Goal: Task Accomplishment & Management: Use online tool/utility

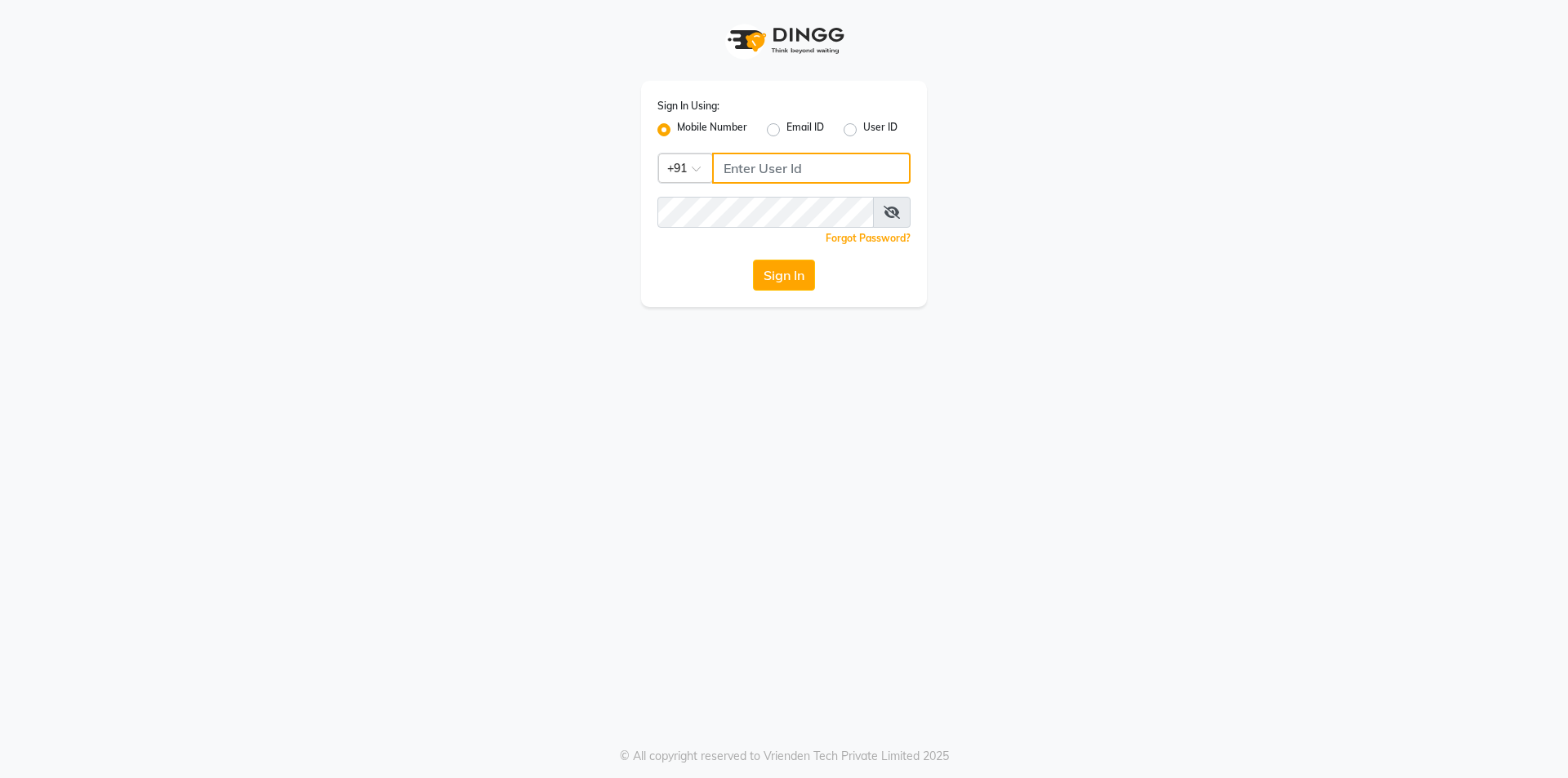
click at [775, 169] on input "Username" at bounding box center [811, 167] width 198 height 31
type input "9177337712"
drag, startPoint x: 780, startPoint y: 279, endPoint x: 775, endPoint y: 271, distance: 9.4
click at [781, 280] on button "Sign In" at bounding box center [784, 275] width 62 height 31
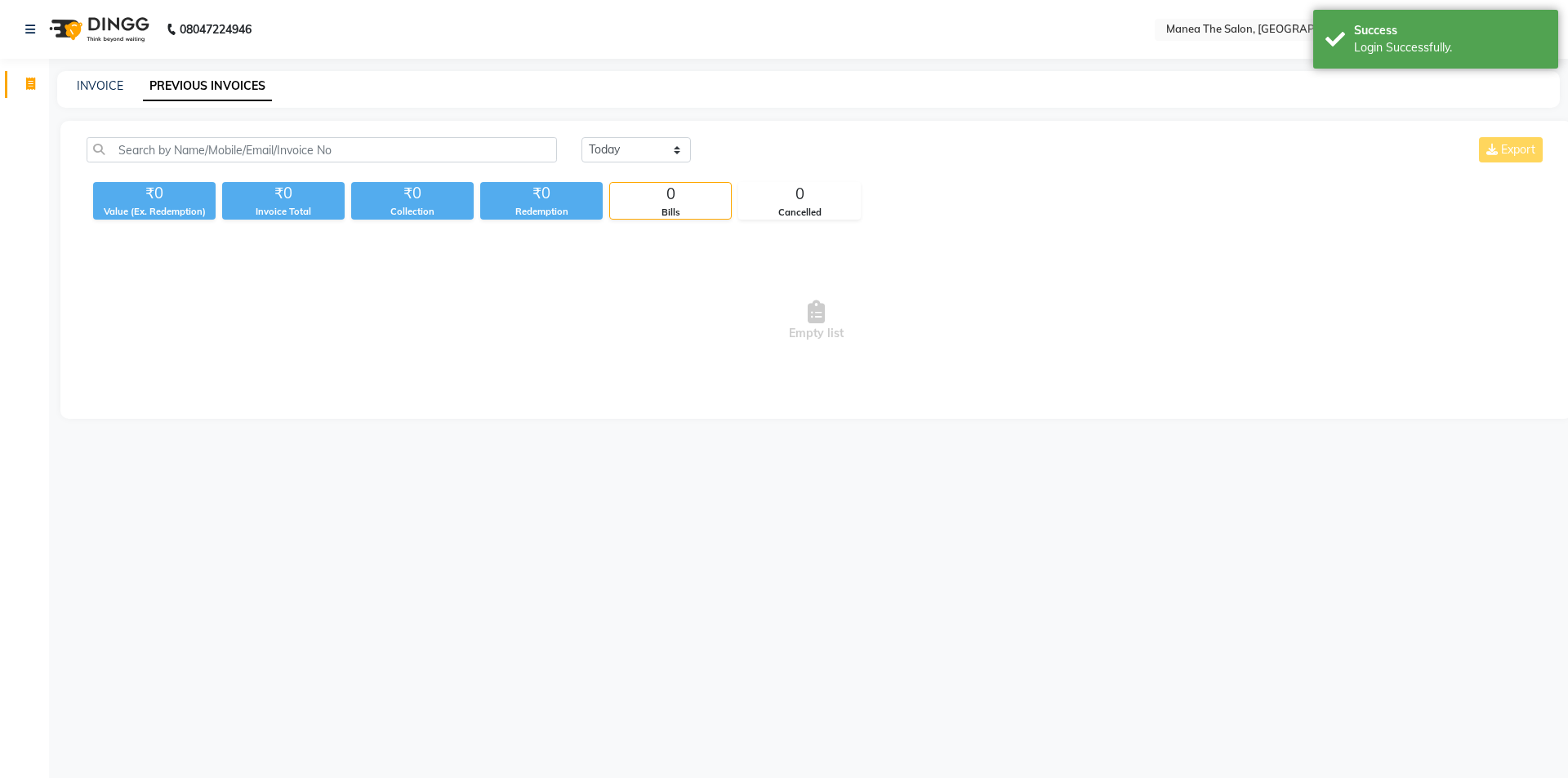
select select "en"
click at [649, 148] on select "Today Yesterday Custom Range" at bounding box center [636, 149] width 109 height 25
click at [581, 137] on select "Today Yesterday Custom Range" at bounding box center [636, 149] width 109 height 25
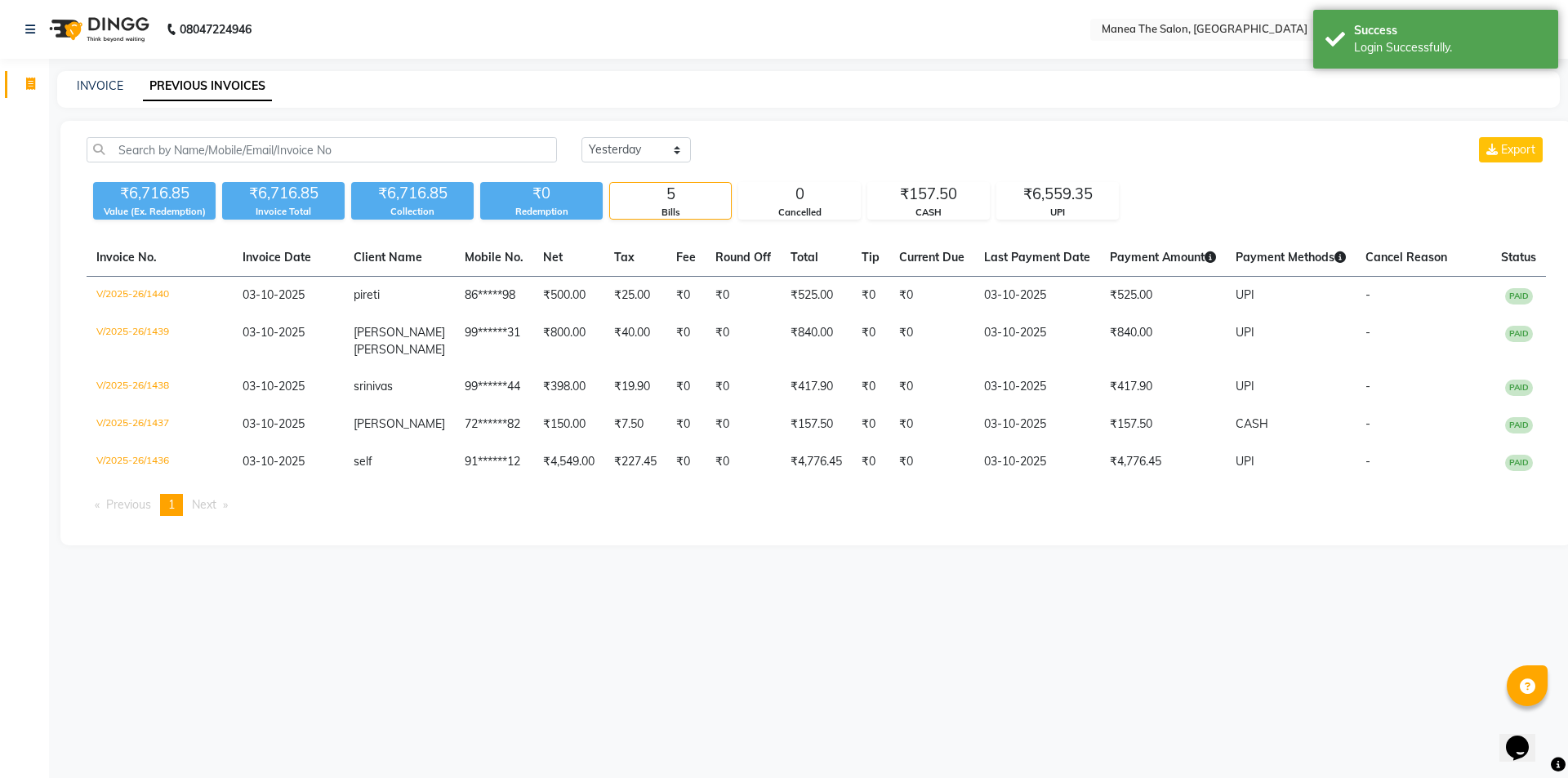
click at [672, 134] on div "Today Yesterday Custom Range Export ₹6,716.85 Value (Ex. Redemption) ₹6,716.85 …" at bounding box center [816, 332] width 1511 height 425
click at [666, 142] on select "Today Yesterday Custom Range" at bounding box center [636, 149] width 109 height 25
select select "range"
click at [581, 137] on select "Today Yesterday Custom Range" at bounding box center [636, 149] width 109 height 25
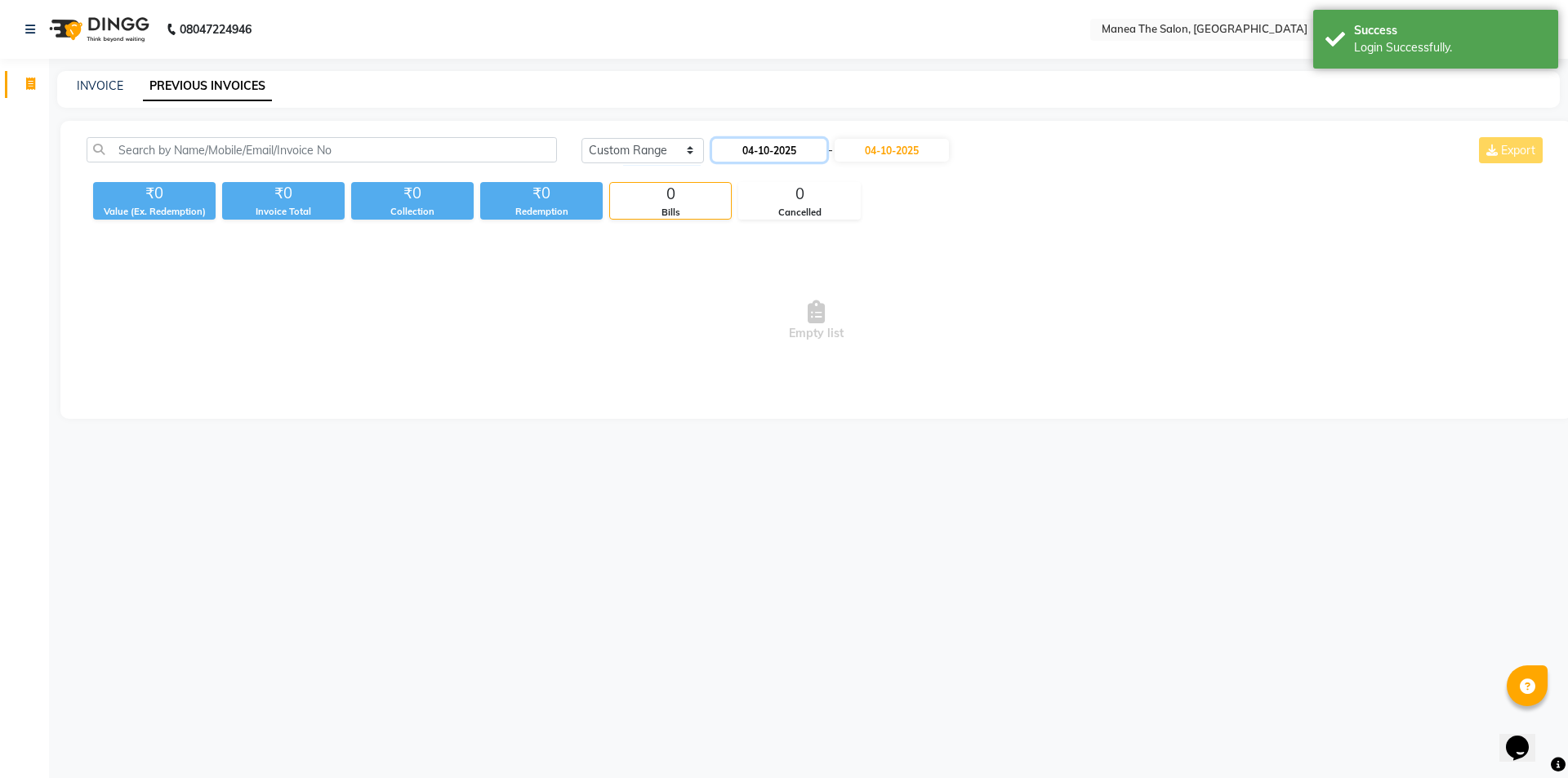
click at [785, 154] on input "04-10-2025" at bounding box center [769, 150] width 114 height 23
select select "10"
select select "2025"
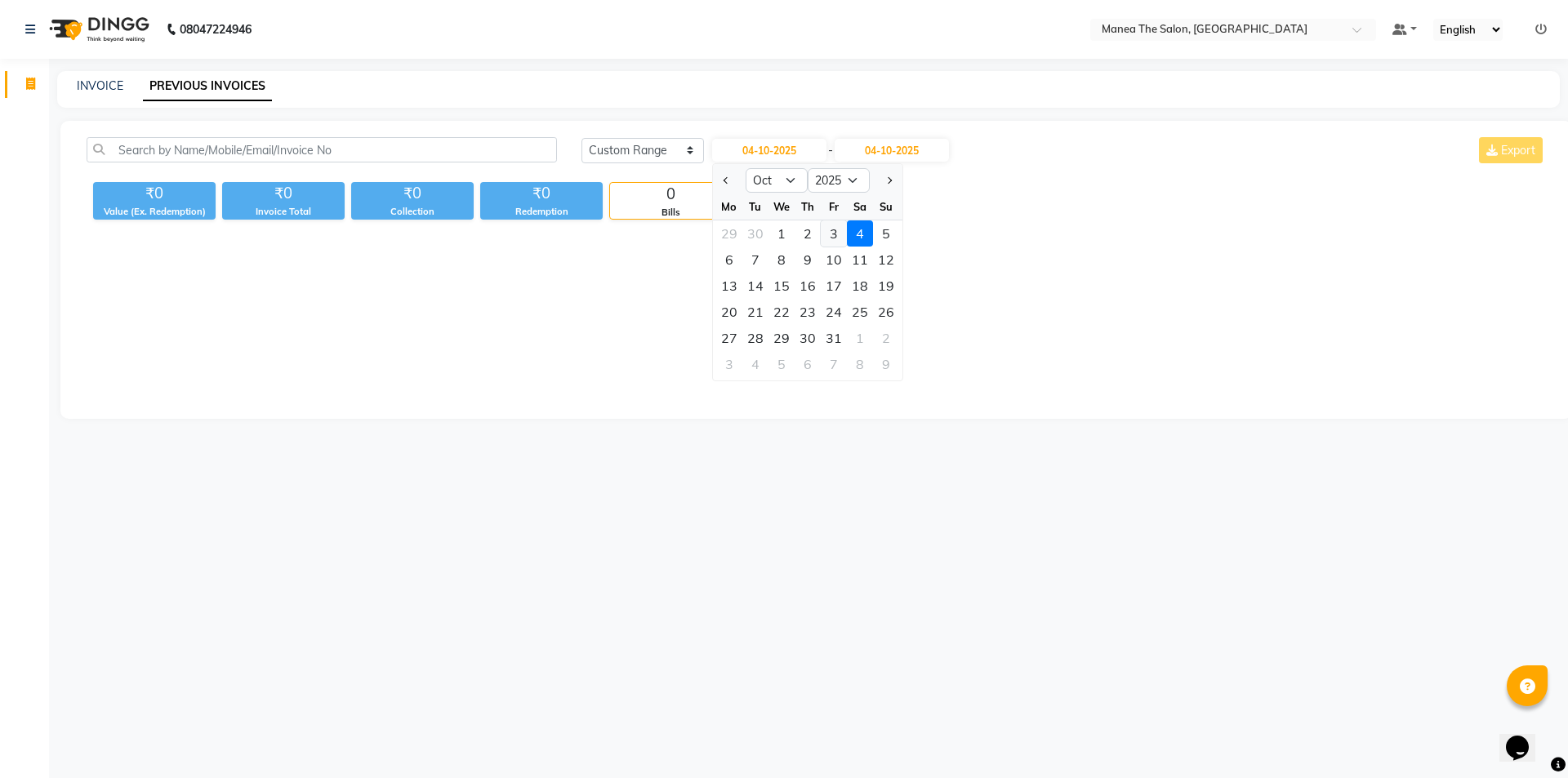
click at [836, 234] on div "3" at bounding box center [834, 234] width 26 height 26
type input "03-10-2025"
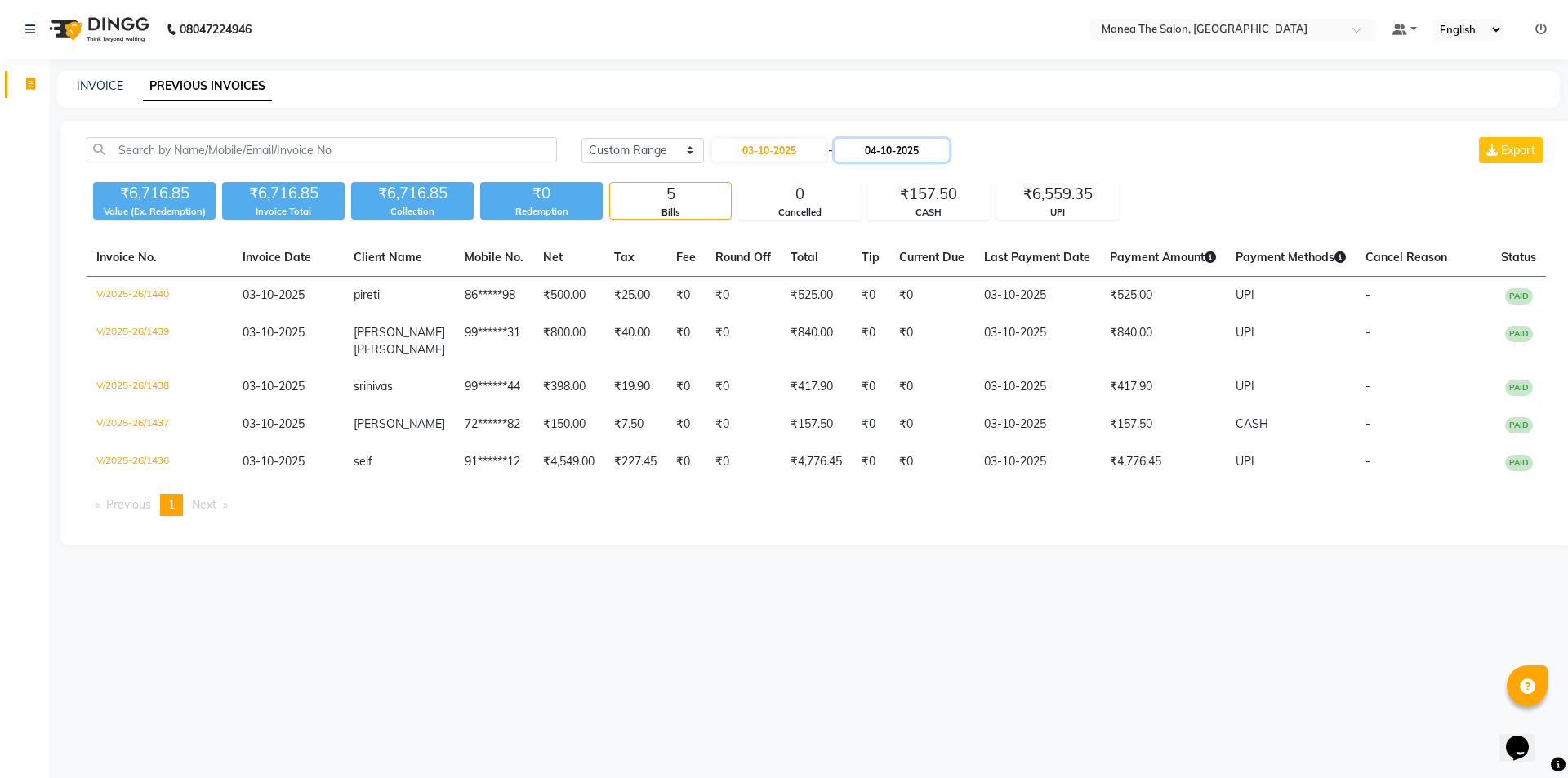
click at [903, 139] on input "04-10-2025" at bounding box center [891, 150] width 114 height 23
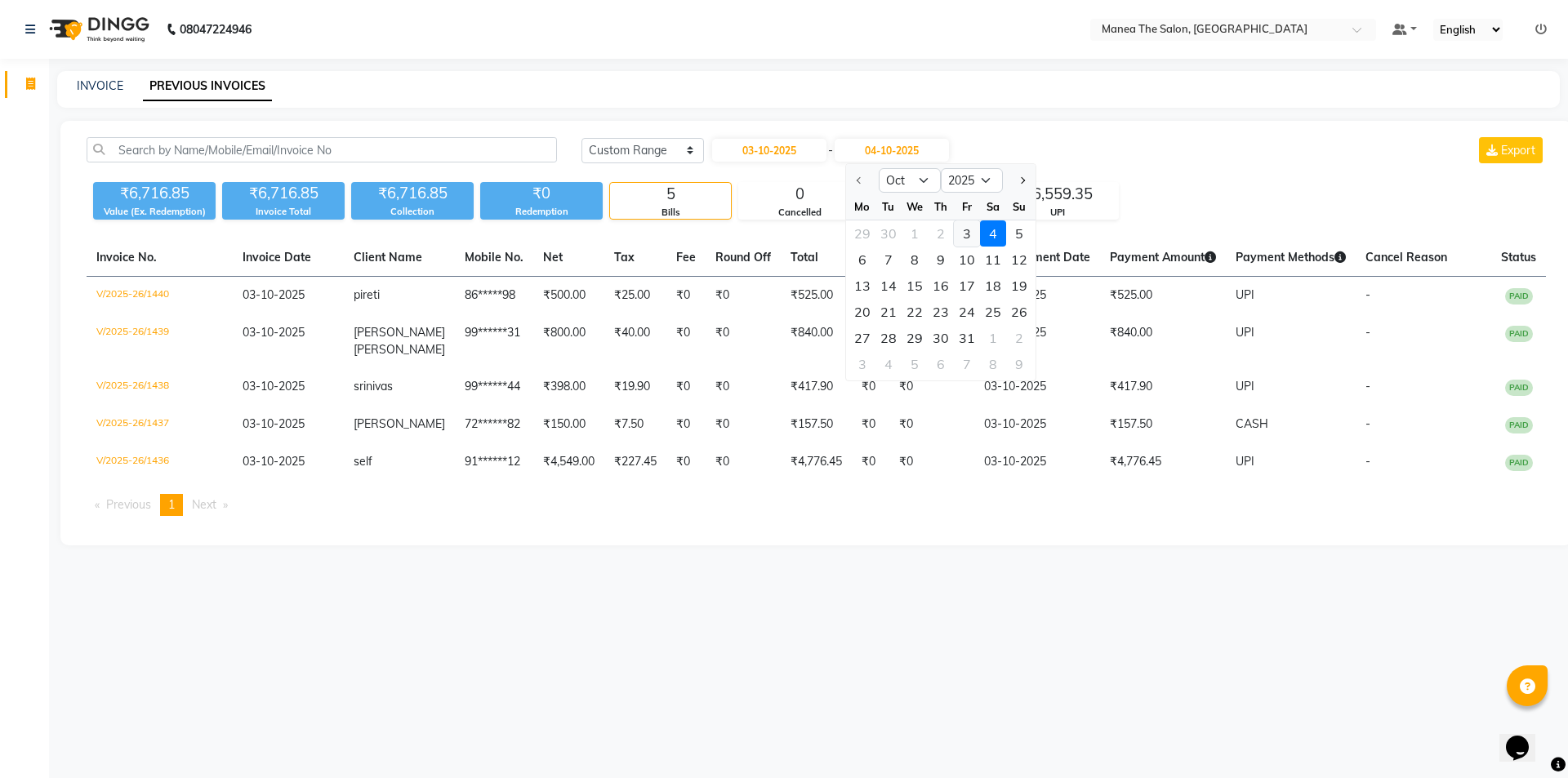
click at [963, 230] on div "3" at bounding box center [967, 234] width 26 height 26
type input "03-10-2025"
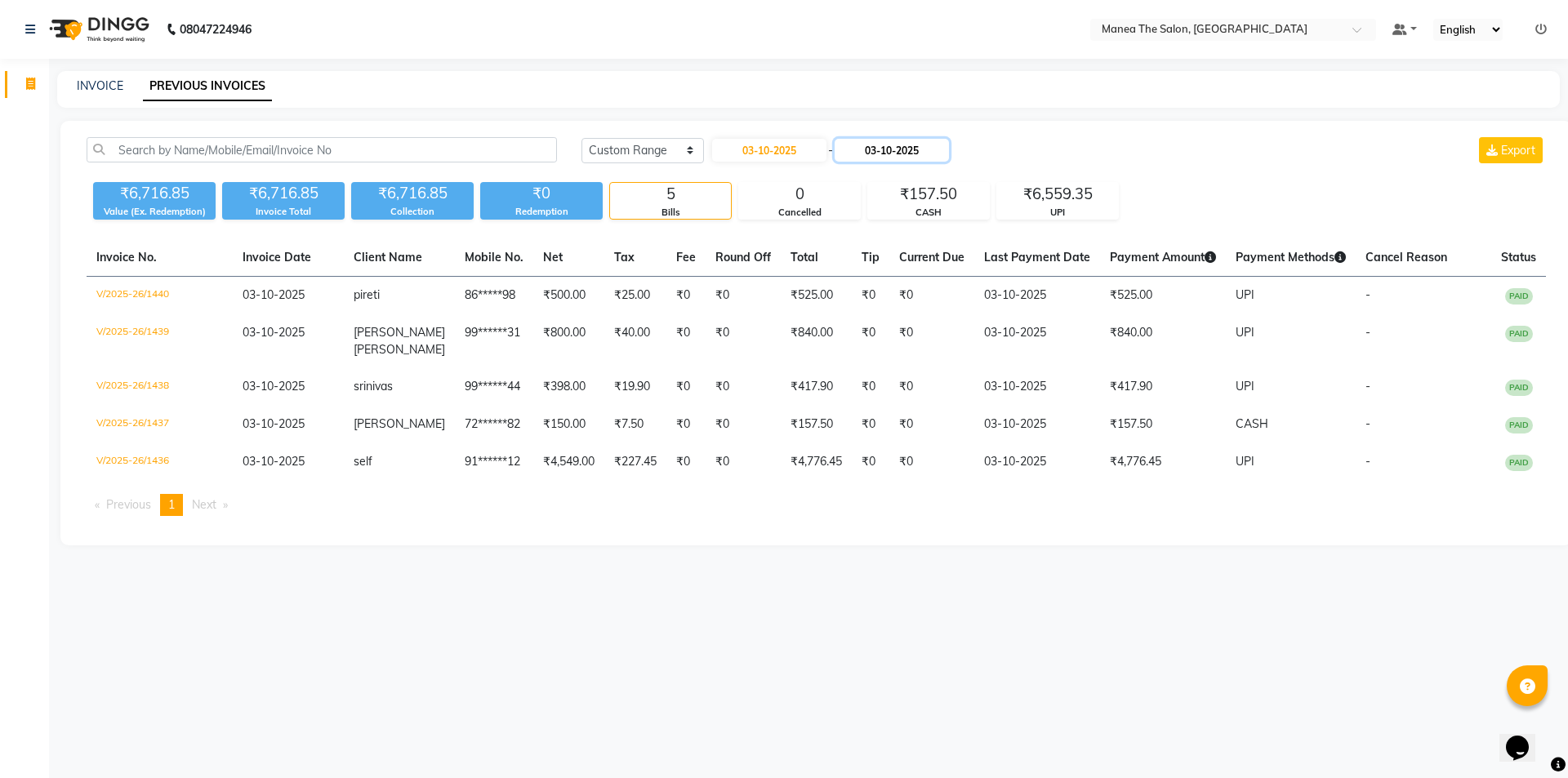
click at [916, 157] on input "03-10-2025" at bounding box center [891, 150] width 114 height 23
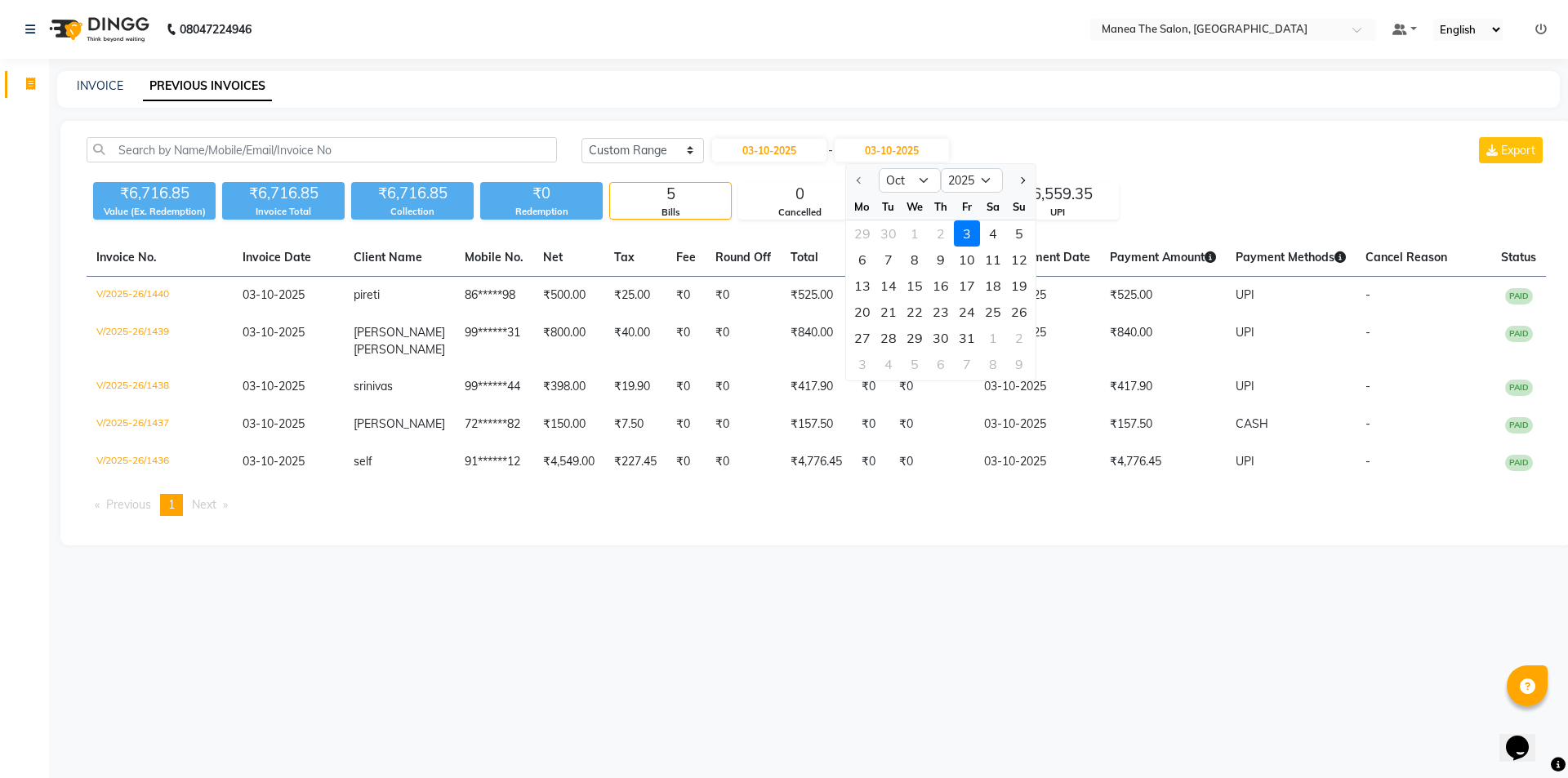
click at [976, 231] on div "3" at bounding box center [967, 234] width 26 height 26
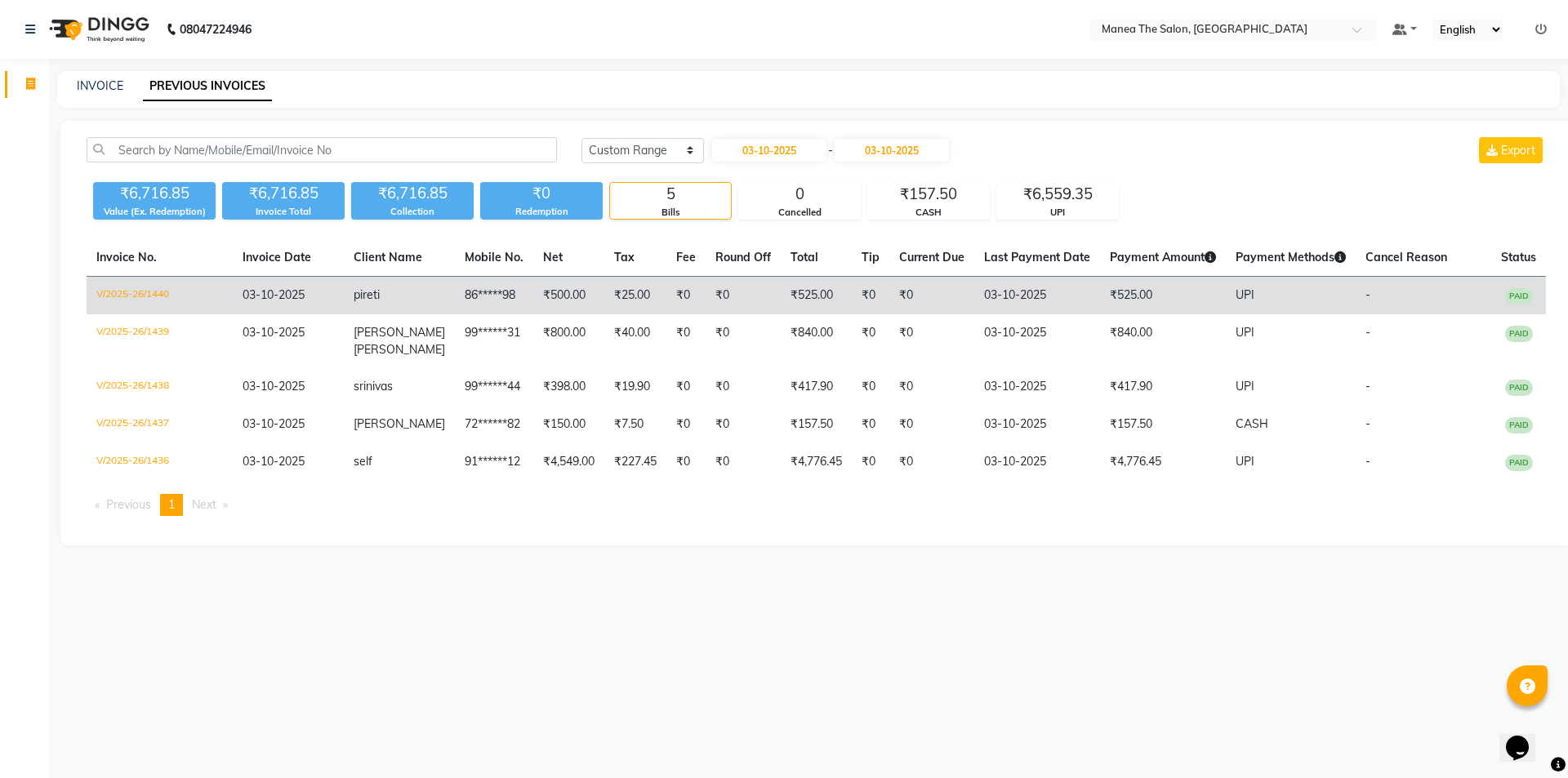
click at [455, 290] on td "86*****98" at bounding box center [493, 295] width 79 height 39
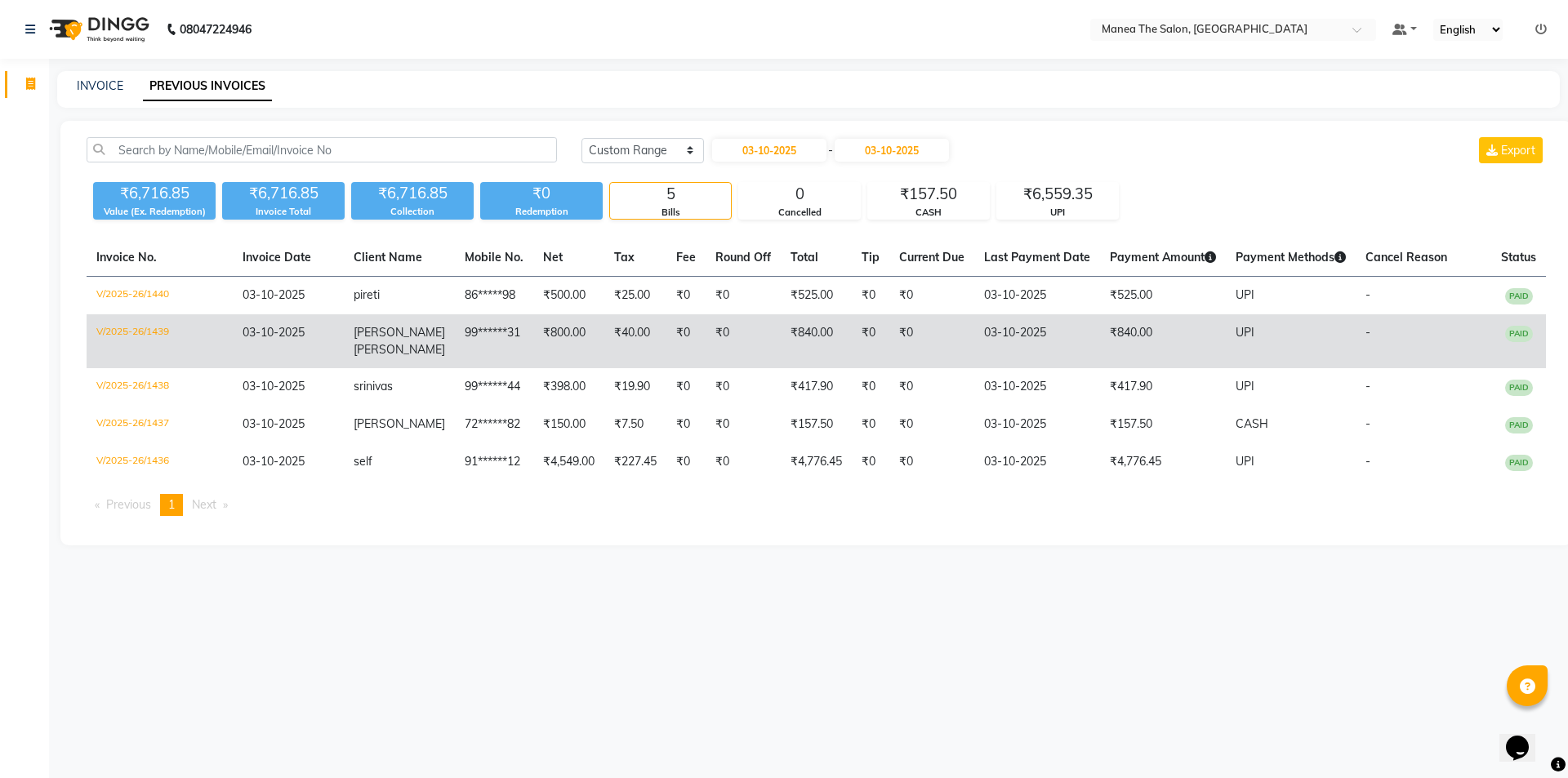
click at [604, 334] on td "₹40.00" at bounding box center [635, 341] width 62 height 54
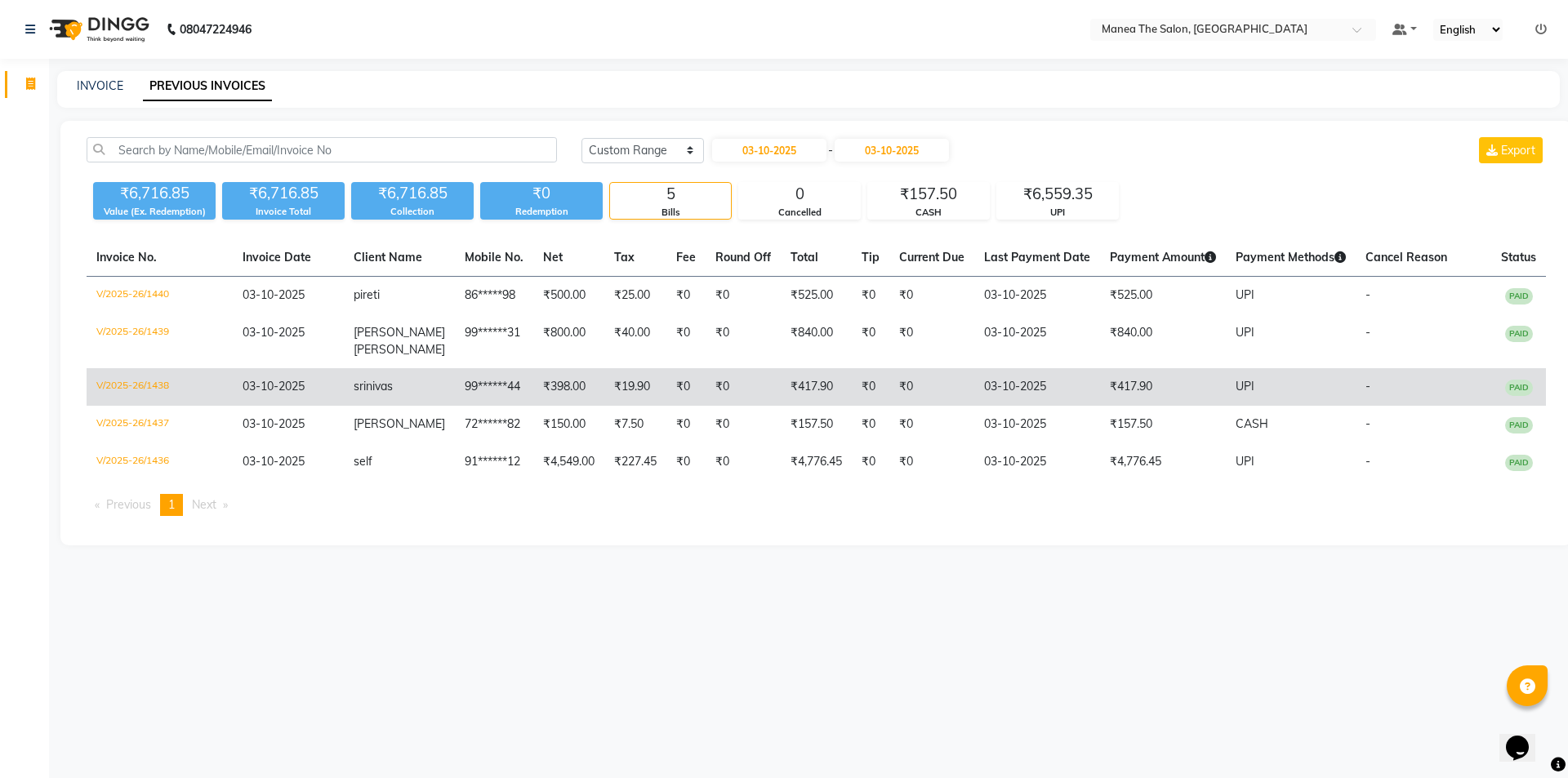
click at [551, 391] on td "₹398.00" at bounding box center [568, 387] width 71 height 38
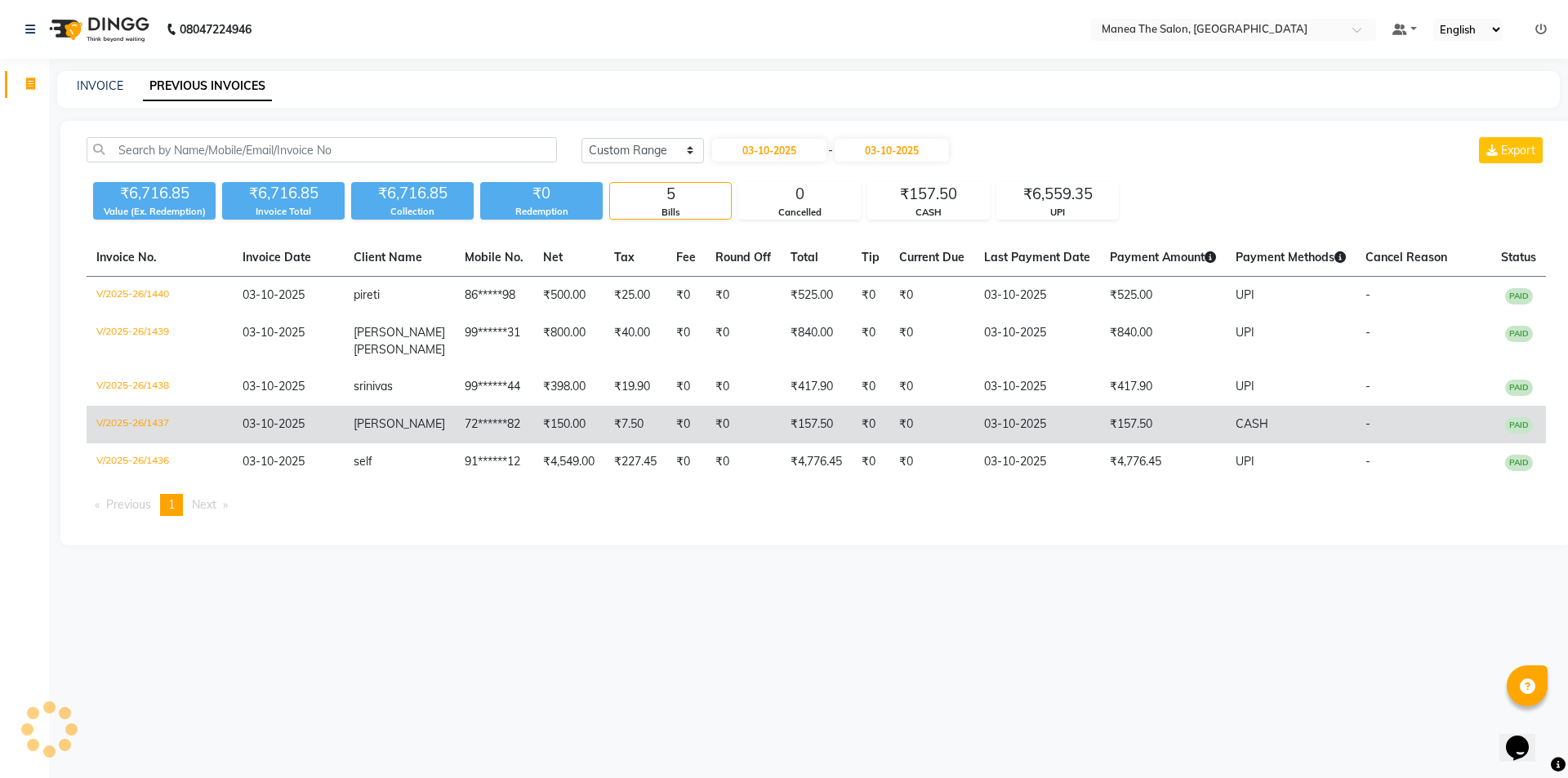
click at [604, 415] on td "₹7.50" at bounding box center [635, 425] width 62 height 38
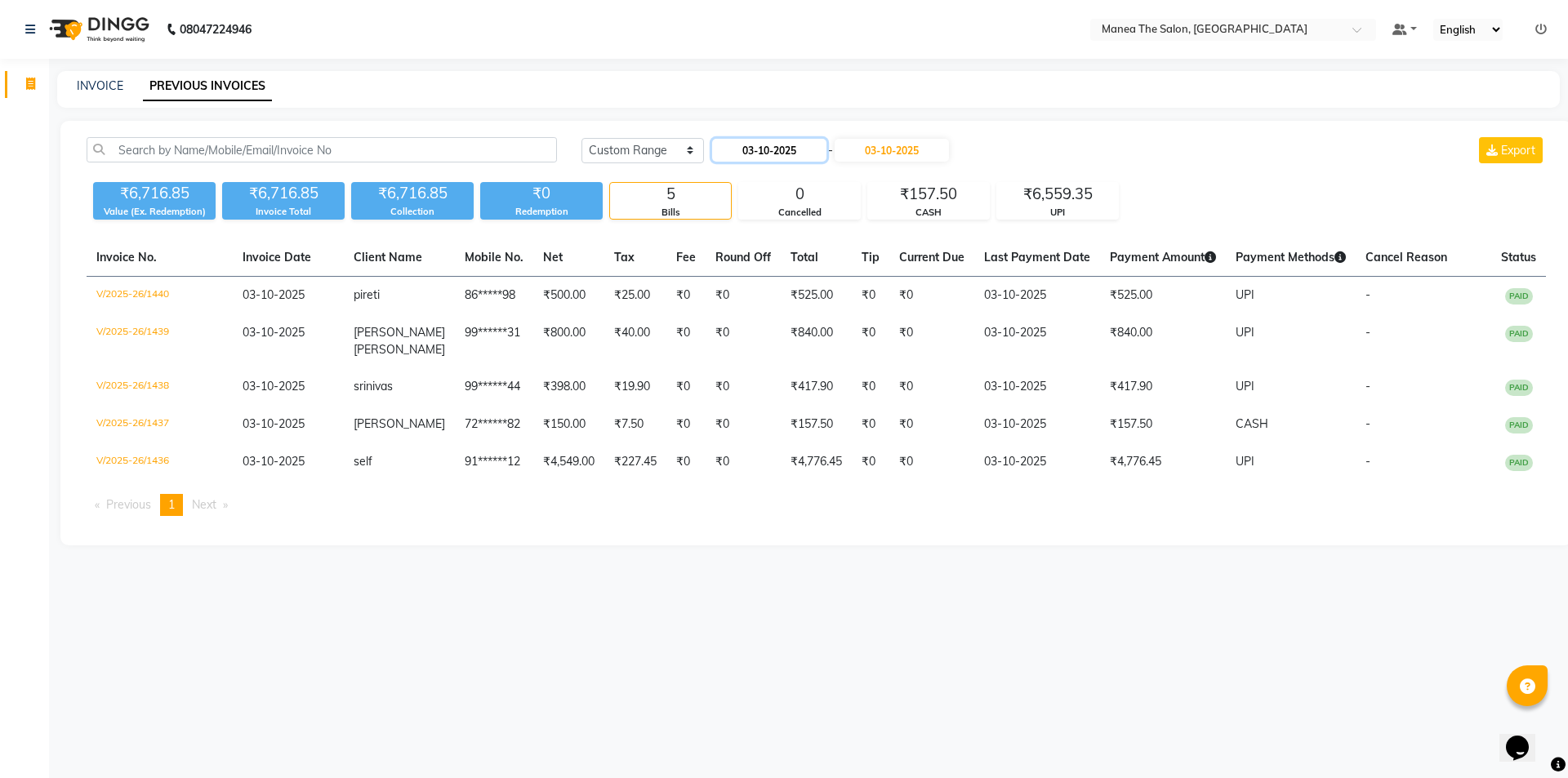
click at [759, 150] on input "03-10-2025" at bounding box center [769, 150] width 114 height 23
select select "10"
select select "2025"
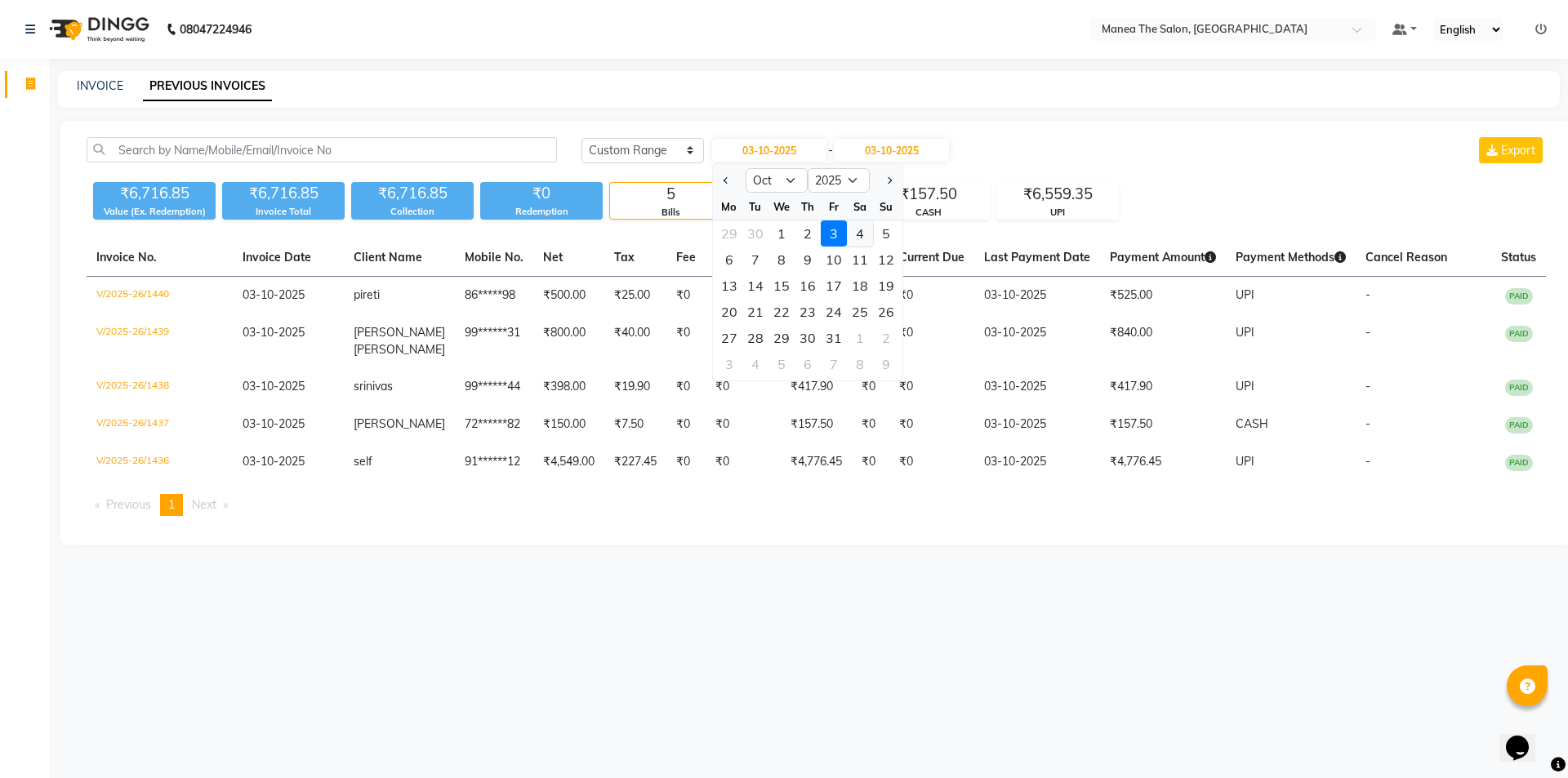
click at [858, 229] on div "4" at bounding box center [860, 234] width 26 height 26
type input "04-10-2025"
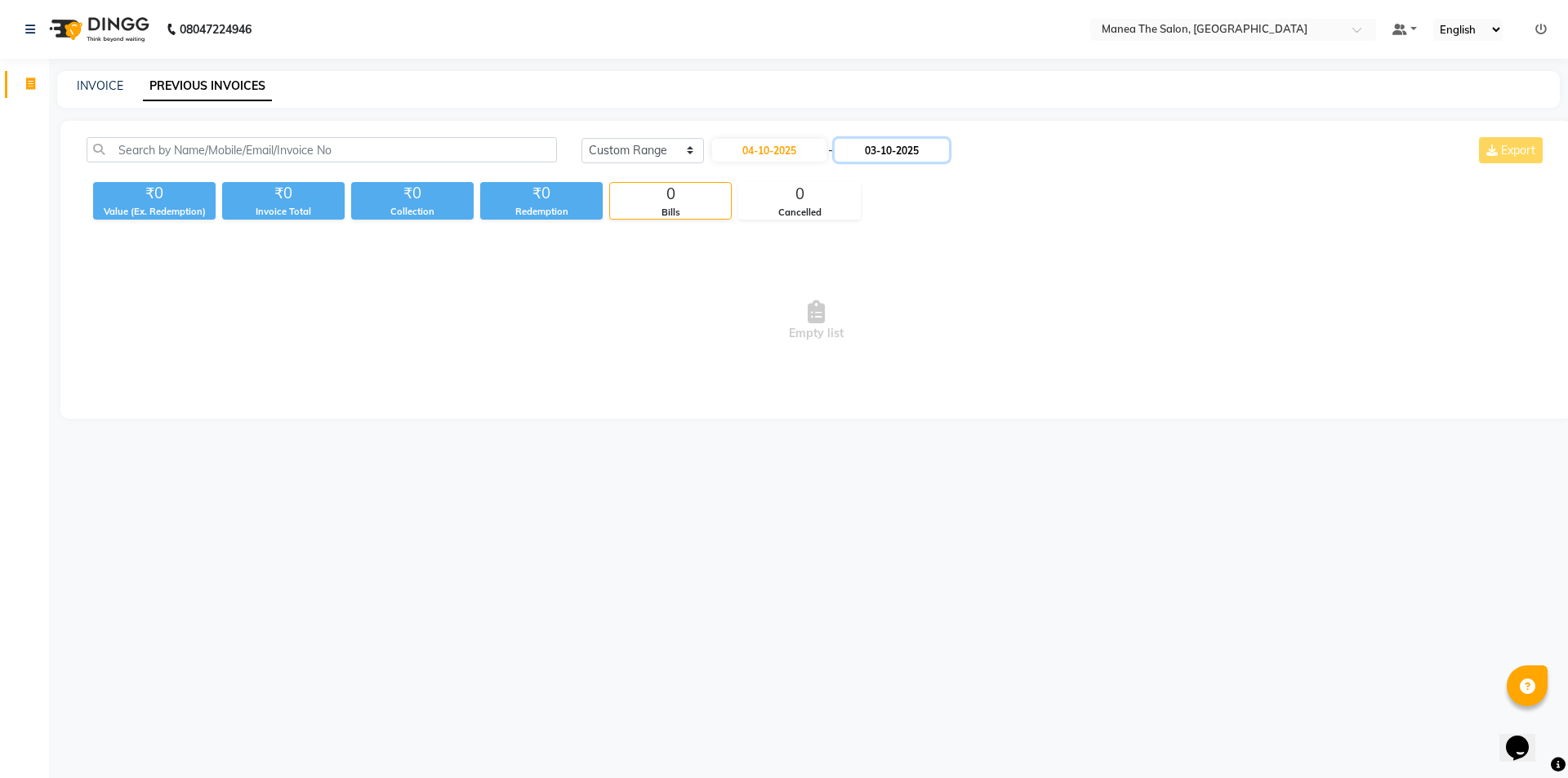
click at [903, 143] on input "03-10-2025" at bounding box center [891, 150] width 114 height 23
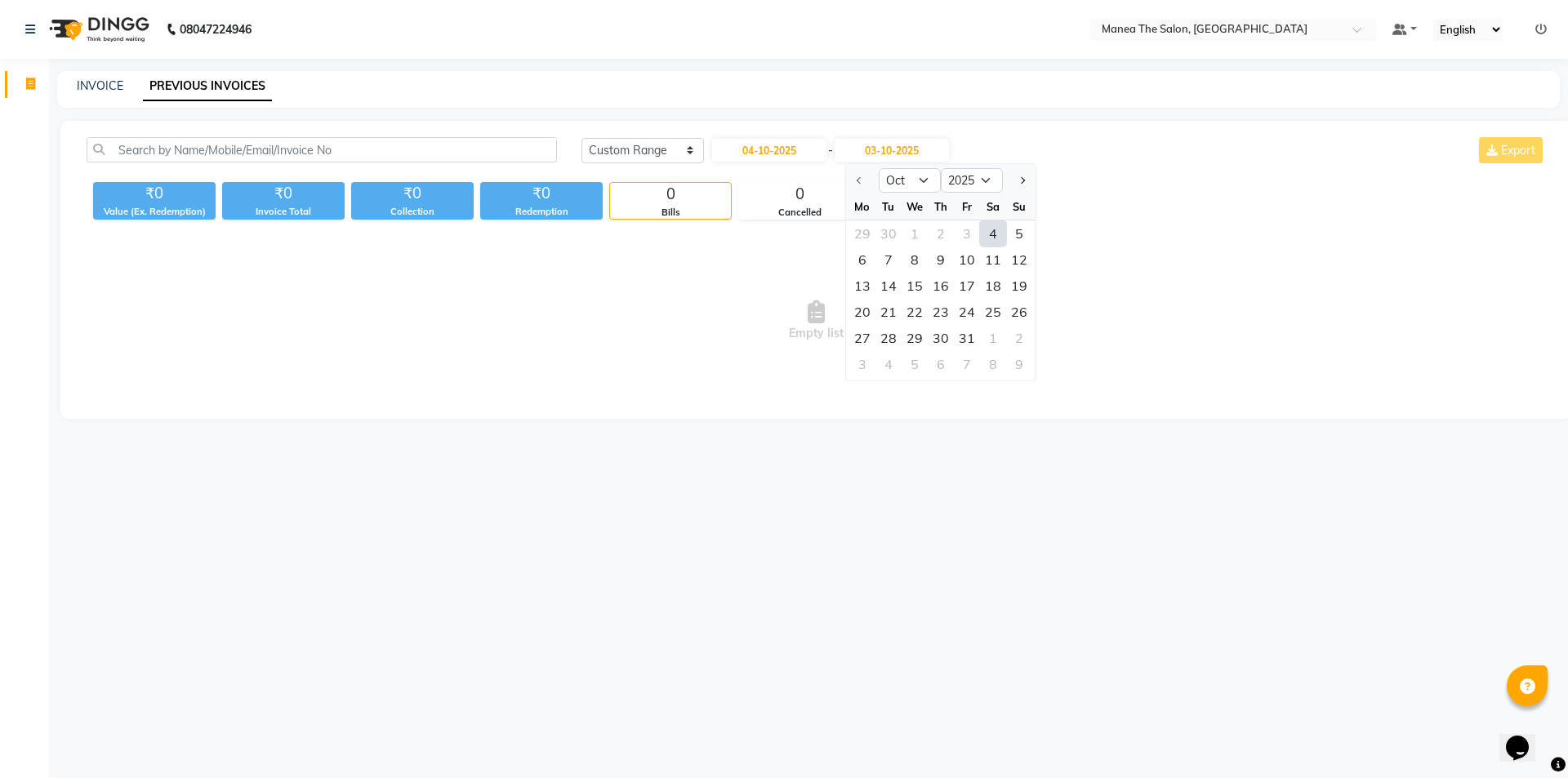
click at [993, 233] on div "4" at bounding box center [993, 234] width 26 height 26
type input "04-10-2025"
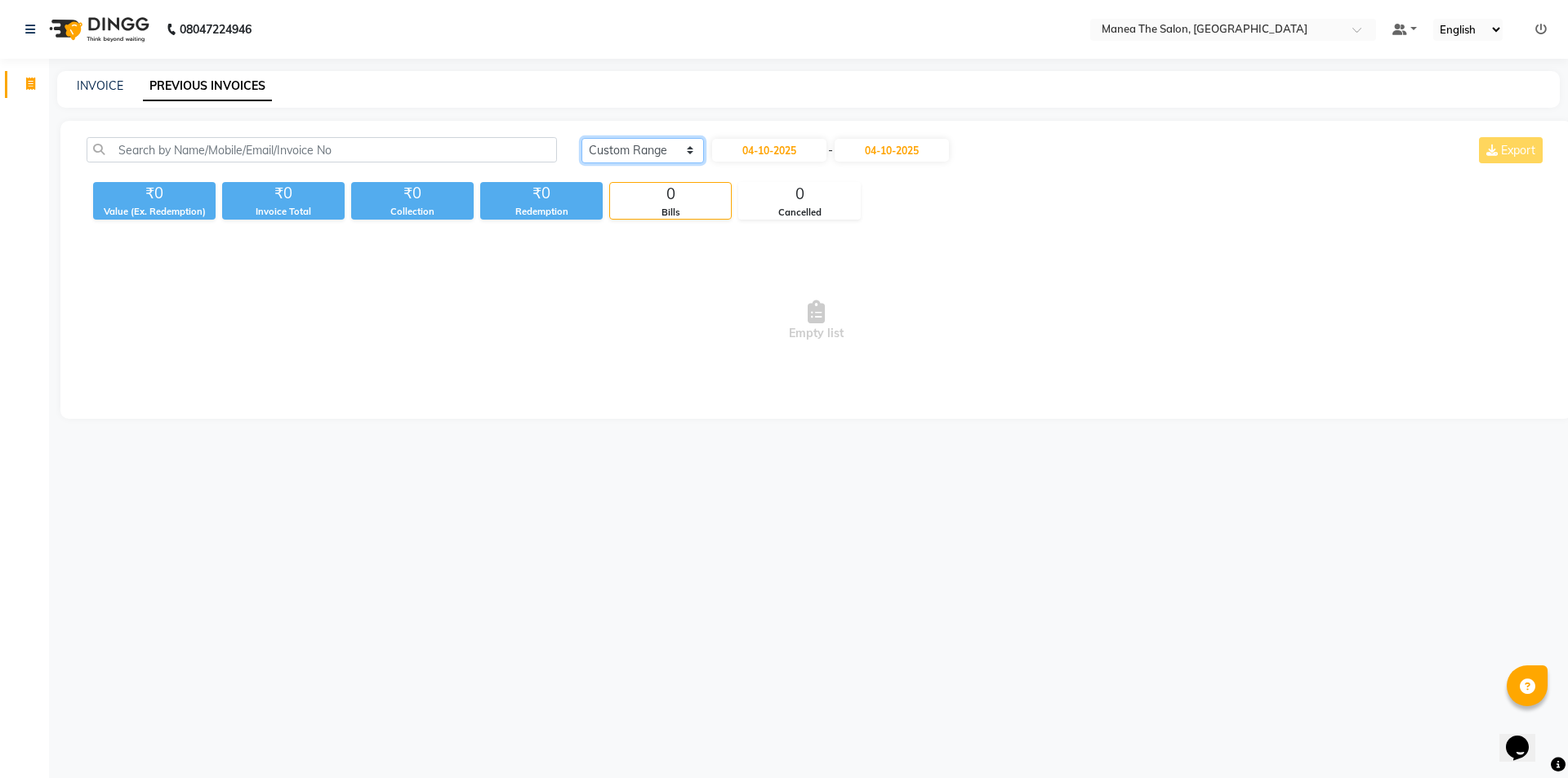
click at [619, 151] on select "Today Yesterday Custom Range" at bounding box center [642, 150] width 122 height 25
select select "today"
click at [581, 138] on select "Today Yesterday Custom Range" at bounding box center [642, 150] width 122 height 25
click at [107, 75] on div "INVOICE PREVIOUS INVOICES" at bounding box center [808, 89] width 1502 height 37
click at [94, 86] on link "INVOICE" at bounding box center [99, 86] width 47 height 15
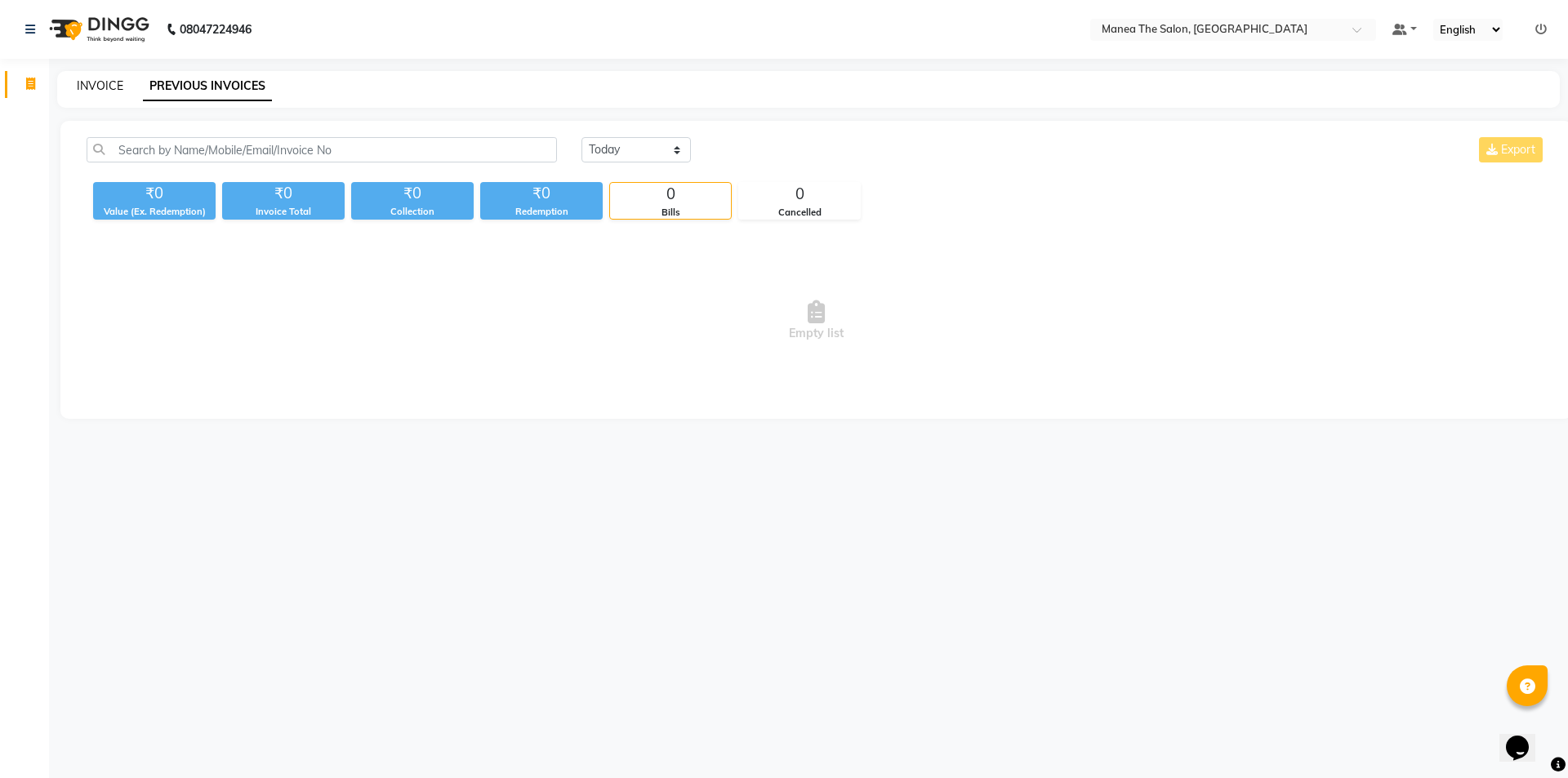
select select "service"
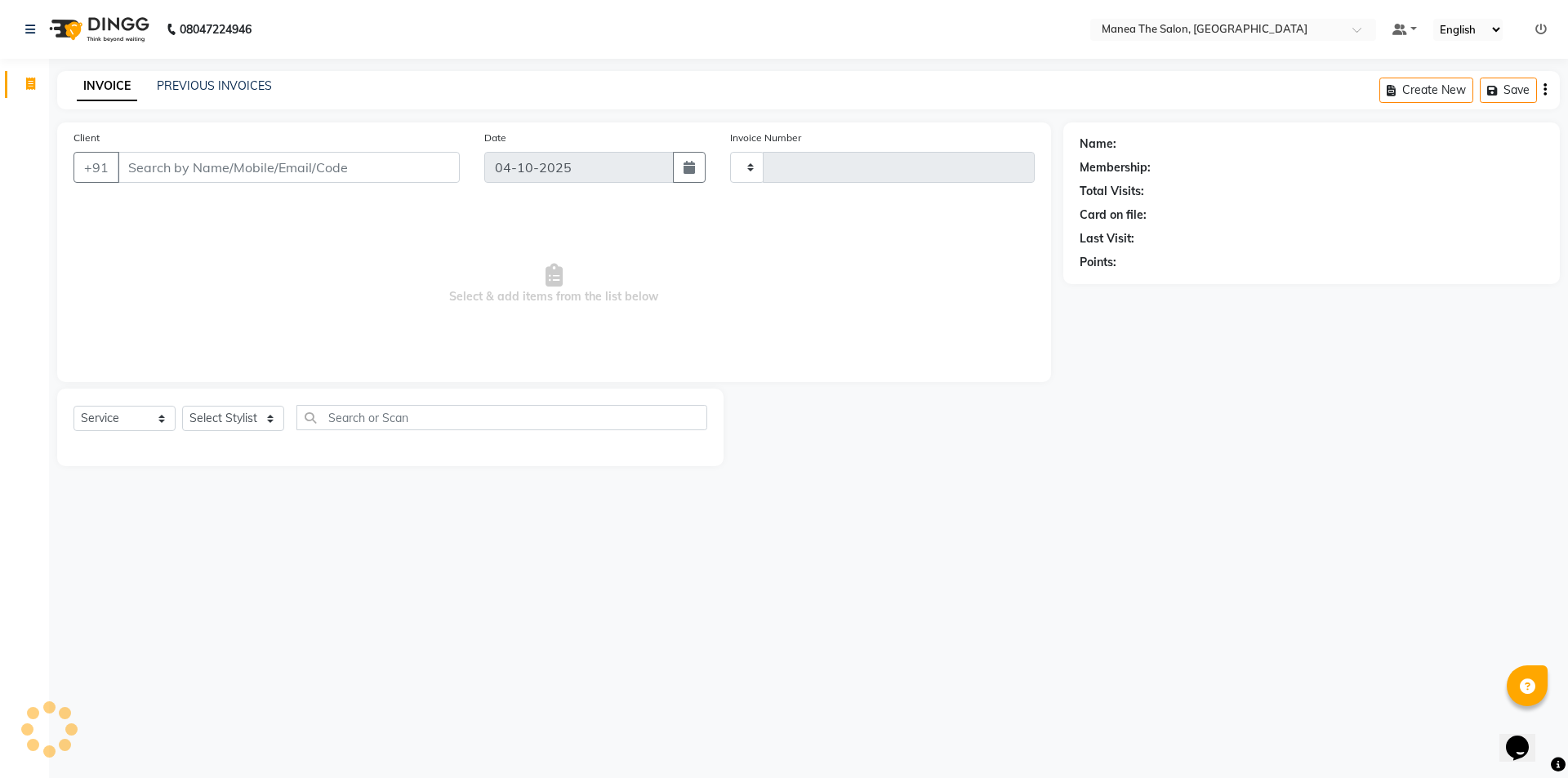
type input "1441"
select select "6397"
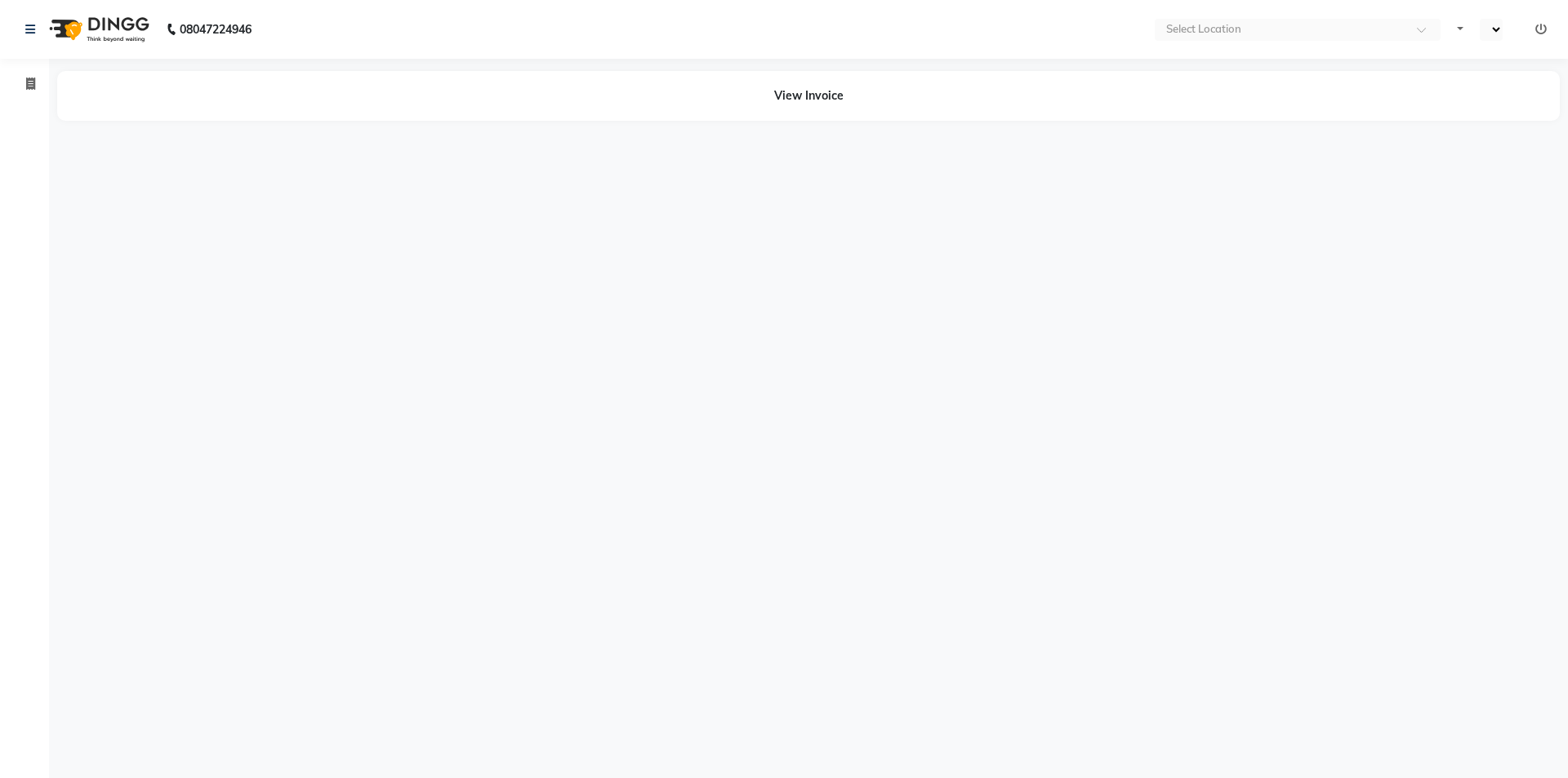
select select "en"
